Goal: Information Seeking & Learning: Learn about a topic

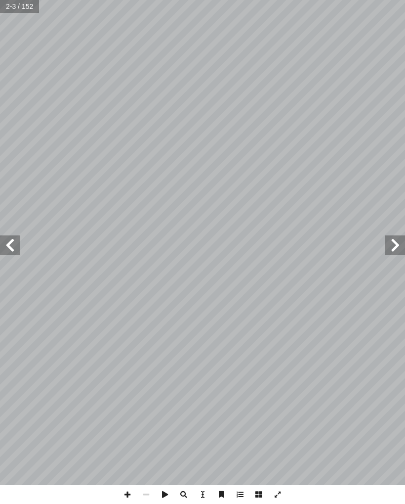
click at [13, 254] on span at bounding box center [10, 245] width 20 height 20
click at [16, 241] on span at bounding box center [10, 245] width 20 height 20
click at [14, 240] on span at bounding box center [10, 245] width 20 height 20
click at [11, 235] on span at bounding box center [10, 245] width 20 height 20
click at [5, 242] on span at bounding box center [10, 245] width 20 height 20
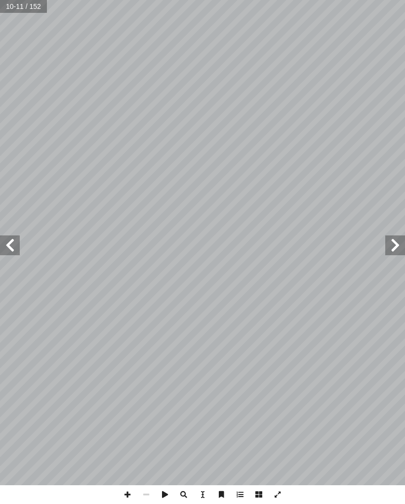
click at [15, 249] on span at bounding box center [10, 245] width 20 height 20
click at [12, 245] on span at bounding box center [10, 245] width 20 height 20
click at [401, 243] on span at bounding box center [396, 245] width 20 height 20
click at [390, 251] on span at bounding box center [396, 245] width 20 height 20
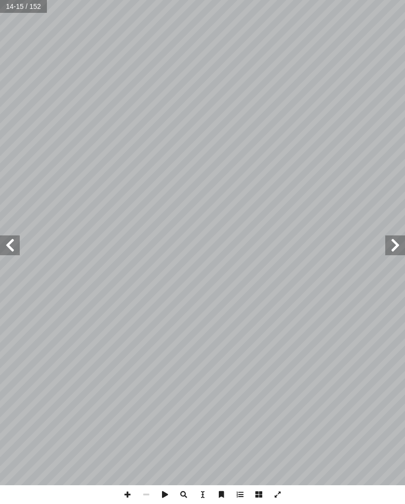
click at [392, 250] on span at bounding box center [396, 245] width 20 height 20
click at [393, 245] on span at bounding box center [396, 245] width 20 height 20
click at [393, 247] on span at bounding box center [396, 245] width 20 height 20
click at [6, 245] on span at bounding box center [10, 245] width 20 height 20
click at [11, 242] on span at bounding box center [10, 245] width 20 height 20
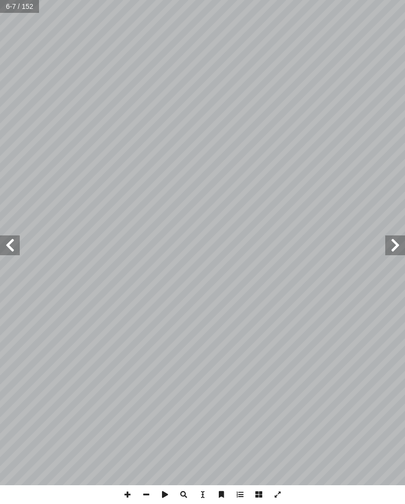
click at [11, 244] on span at bounding box center [10, 245] width 20 height 20
click at [12, 245] on span at bounding box center [10, 245] width 20 height 20
click at [10, 249] on span at bounding box center [10, 245] width 20 height 20
click at [11, 247] on span at bounding box center [10, 245] width 20 height 20
click at [12, 245] on span at bounding box center [10, 245] width 20 height 20
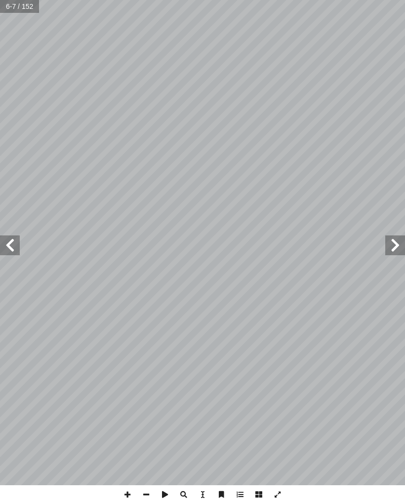
click at [12, 243] on span at bounding box center [10, 245] width 20 height 20
click at [7, 244] on span at bounding box center [10, 245] width 20 height 20
click at [10, 245] on span at bounding box center [10, 245] width 20 height 20
click at [12, 246] on span at bounding box center [10, 245] width 20 height 20
click at [13, 248] on span at bounding box center [10, 245] width 20 height 20
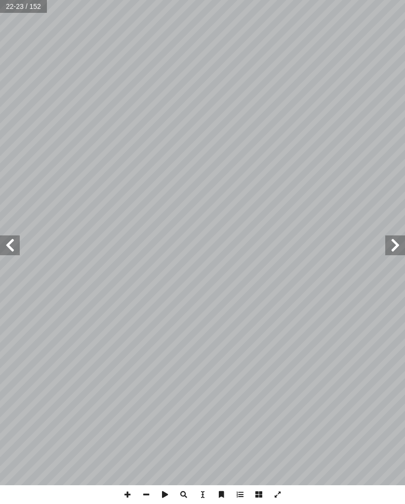
click at [13, 247] on span at bounding box center [10, 245] width 20 height 20
click at [11, 246] on span at bounding box center [10, 245] width 20 height 20
click at [13, 248] on span at bounding box center [10, 245] width 20 height 20
click at [17, 250] on span at bounding box center [10, 245] width 20 height 20
click at [11, 245] on span at bounding box center [10, 245] width 20 height 20
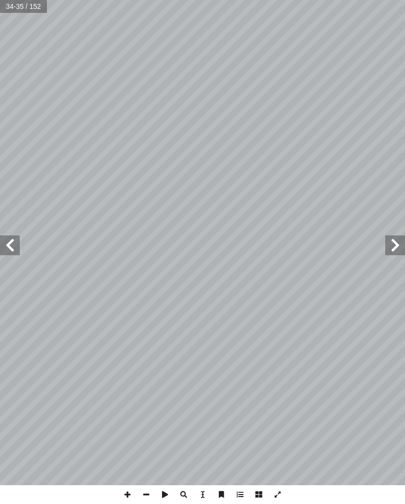
click at [393, 244] on span at bounding box center [396, 245] width 20 height 20
click at [389, 242] on span at bounding box center [396, 245] width 20 height 20
click at [13, 247] on span at bounding box center [10, 245] width 20 height 20
click at [5, 250] on span at bounding box center [10, 245] width 20 height 20
click at [394, 238] on span at bounding box center [396, 245] width 20 height 20
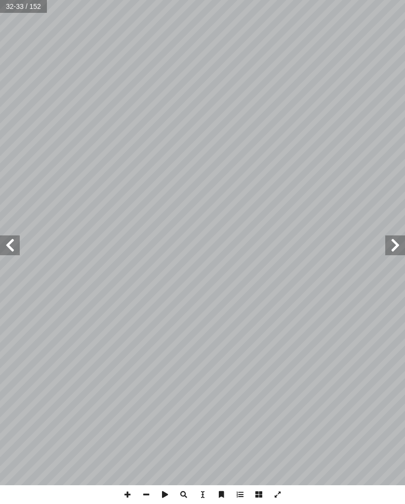
click at [392, 245] on span at bounding box center [396, 245] width 20 height 20
click at [395, 242] on span at bounding box center [396, 245] width 20 height 20
click at [393, 240] on span at bounding box center [396, 245] width 20 height 20
click at [11, 247] on span at bounding box center [10, 245] width 20 height 20
click at [6, 239] on span at bounding box center [10, 245] width 20 height 20
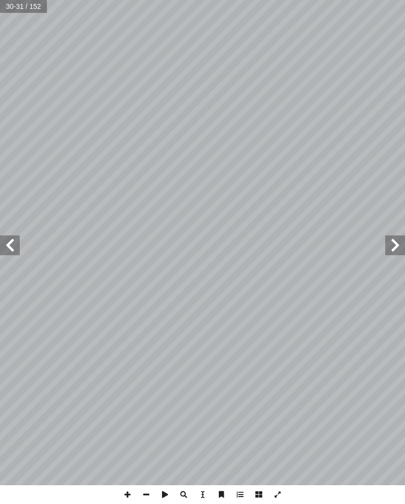
click at [10, 241] on span at bounding box center [10, 245] width 20 height 20
click at [9, 244] on span at bounding box center [10, 245] width 20 height 20
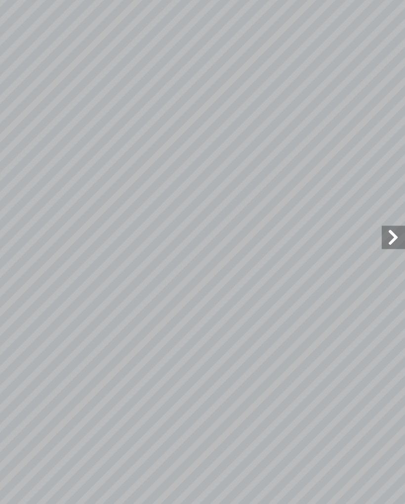
click at [386, 235] on span at bounding box center [396, 245] width 20 height 20
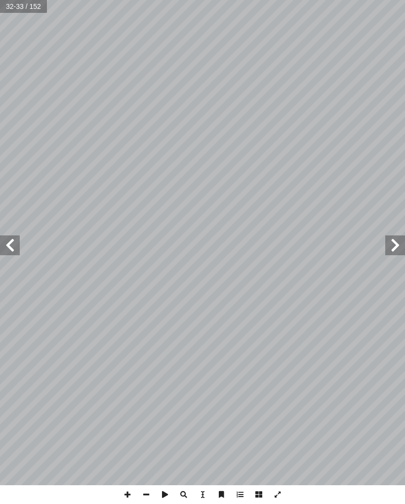
click at [18, 244] on span at bounding box center [10, 245] width 20 height 20
click at [391, 244] on span at bounding box center [396, 245] width 20 height 20
click at [4, 244] on span at bounding box center [10, 245] width 20 height 20
click at [392, 246] on span at bounding box center [396, 245] width 20 height 20
click at [394, 251] on span at bounding box center [396, 245] width 20 height 20
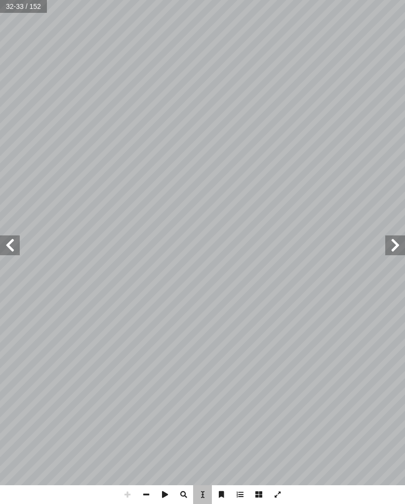
click at [11, 244] on span at bounding box center [10, 245] width 20 height 20
click at [12, 243] on span at bounding box center [10, 245] width 20 height 20
click at [10, 247] on span at bounding box center [10, 245] width 20 height 20
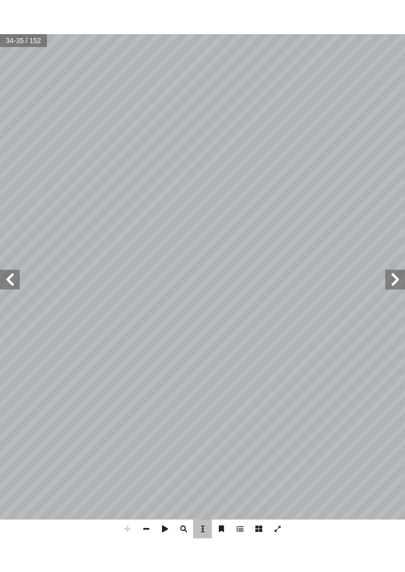
scroll to position [80, 145]
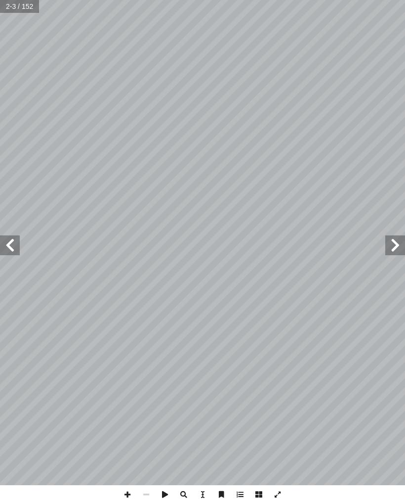
click at [15, 245] on span at bounding box center [10, 245] width 20 height 20
click at [16, 244] on span at bounding box center [10, 245] width 20 height 20
click at [18, 243] on span at bounding box center [10, 245] width 20 height 20
click at [13, 239] on span at bounding box center [10, 245] width 20 height 20
click at [12, 237] on span at bounding box center [10, 245] width 20 height 20
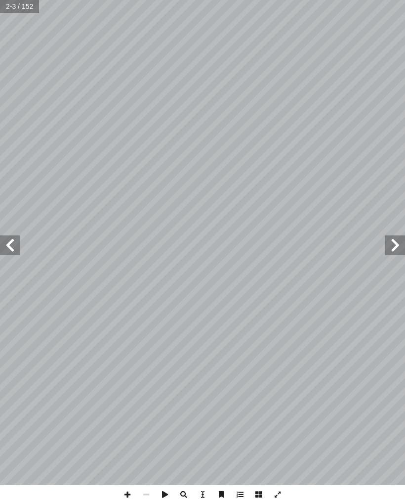
click at [11, 239] on span at bounding box center [10, 245] width 20 height 20
click at [18, 242] on span at bounding box center [10, 245] width 20 height 20
click at [18, 243] on span at bounding box center [10, 245] width 20 height 20
click at [17, 242] on span at bounding box center [10, 245] width 20 height 20
click at [15, 246] on span at bounding box center [10, 245] width 20 height 20
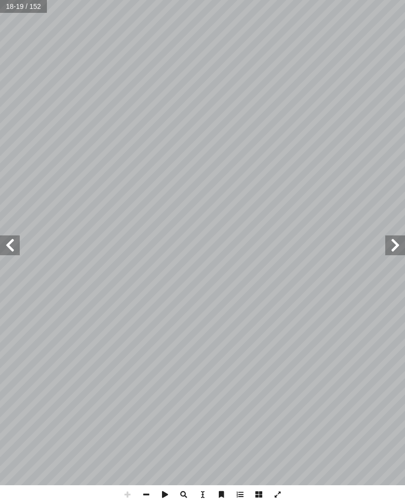
click at [12, 240] on span at bounding box center [10, 245] width 20 height 20
click at [15, 240] on span at bounding box center [10, 245] width 20 height 20
click at [9, 245] on span at bounding box center [10, 245] width 20 height 20
click at [13, 241] on span at bounding box center [10, 245] width 20 height 20
click at [12, 254] on span at bounding box center [10, 245] width 20 height 20
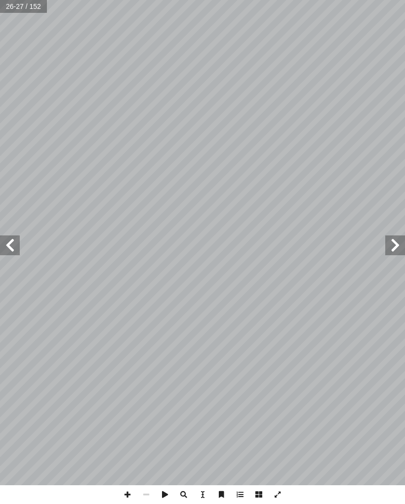
click at [19, 238] on span at bounding box center [10, 245] width 20 height 20
click at [15, 250] on span at bounding box center [10, 245] width 20 height 20
click at [15, 244] on span at bounding box center [10, 245] width 20 height 20
click at [16, 235] on span at bounding box center [10, 245] width 20 height 20
click at [7, 251] on span at bounding box center [10, 245] width 20 height 20
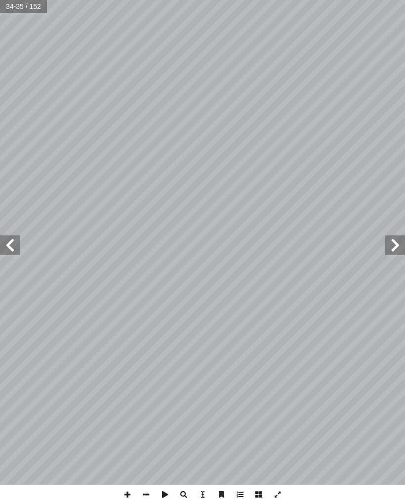
click at [13, 246] on span at bounding box center [10, 245] width 20 height 20
click at [403, 241] on span at bounding box center [396, 245] width 20 height 20
